Goal: Complete application form: Complete application form

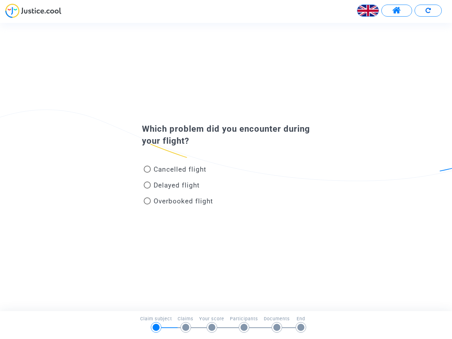
click at [368, 11] on img at bounding box center [367, 10] width 21 height 21
click at [396, 11] on span at bounding box center [396, 10] width 9 height 9
click at [428, 11] on div at bounding box center [226, 13] width 452 height 19
click at [226, 167] on div "Cancelled flight" at bounding box center [215, 171] width 156 height 16
click at [175, 170] on span "Cancelled flight" at bounding box center [180, 169] width 53 height 8
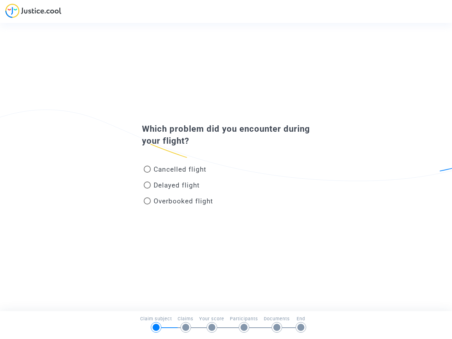
click at [147, 173] on input "Cancelled flight" at bounding box center [147, 173] width 0 height 0
radio input "true"
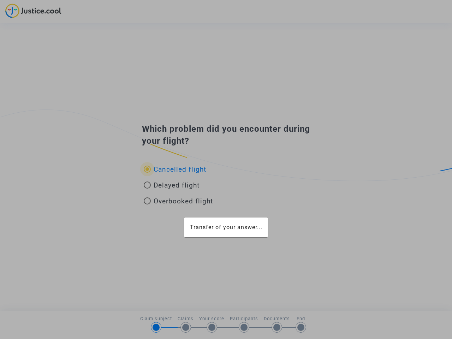
click at [175, 169] on div "Transfer of your answer..." at bounding box center [226, 169] width 452 height 339
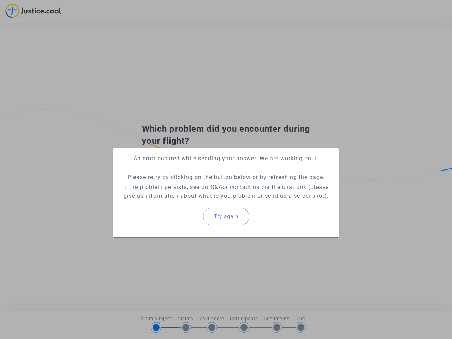
click at [172, 186] on p "If the problem persists, see our Q&A or contact us via the chat box (please giv…" at bounding box center [226, 191] width 215 height 18
click at [172, 185] on p "If the problem persists, see our Q&A or contact us via the chat box (please giv…" at bounding box center [226, 191] width 215 height 18
click at [178, 202] on div "Try again" at bounding box center [226, 216] width 215 height 30
click at [178, 201] on mat-card "An error occured while sending your answer. We are working on it. Please retry …" at bounding box center [226, 192] width 226 height 89
